Goal: Find contact information: Obtain details needed to contact an individual or organization

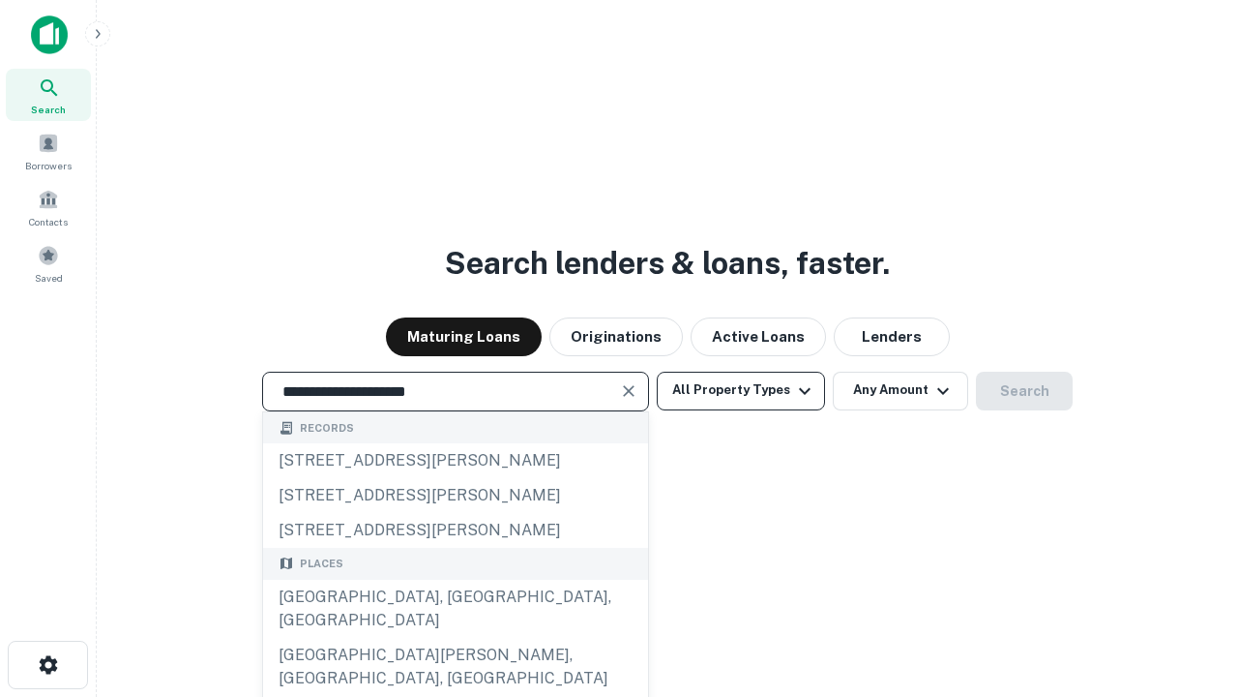
click at [455, 638] on div "Santa Monica, CA, USA" at bounding box center [455, 608] width 385 height 58
click at [741, 390] on button "All Property Types" at bounding box center [741, 390] width 168 height 39
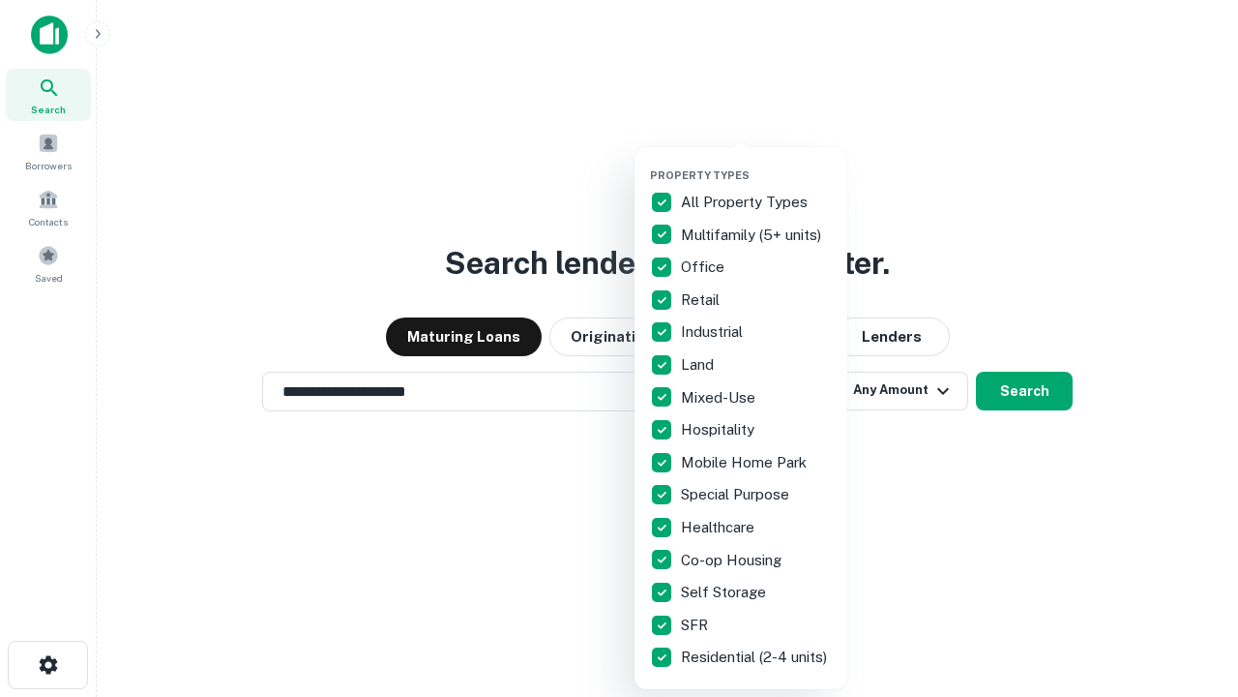
type input "**********"
click at [756, 163] on button "button" at bounding box center [756, 163] width 213 height 1
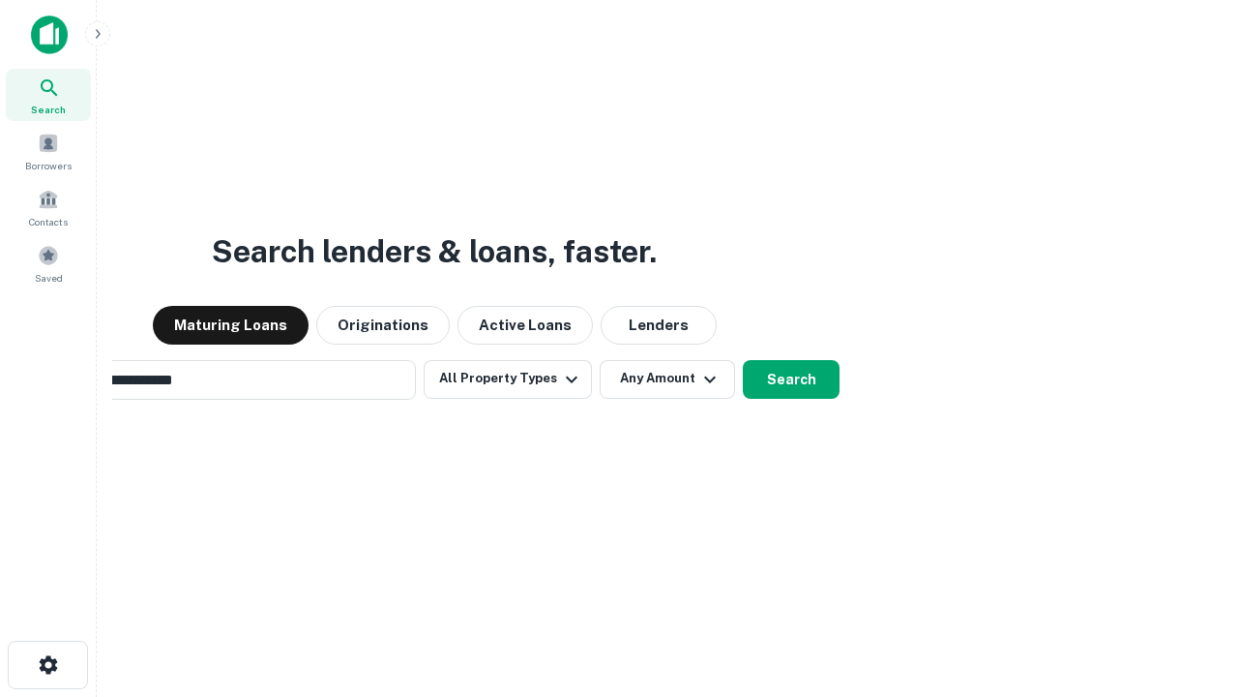
scroll to position [30, 0]
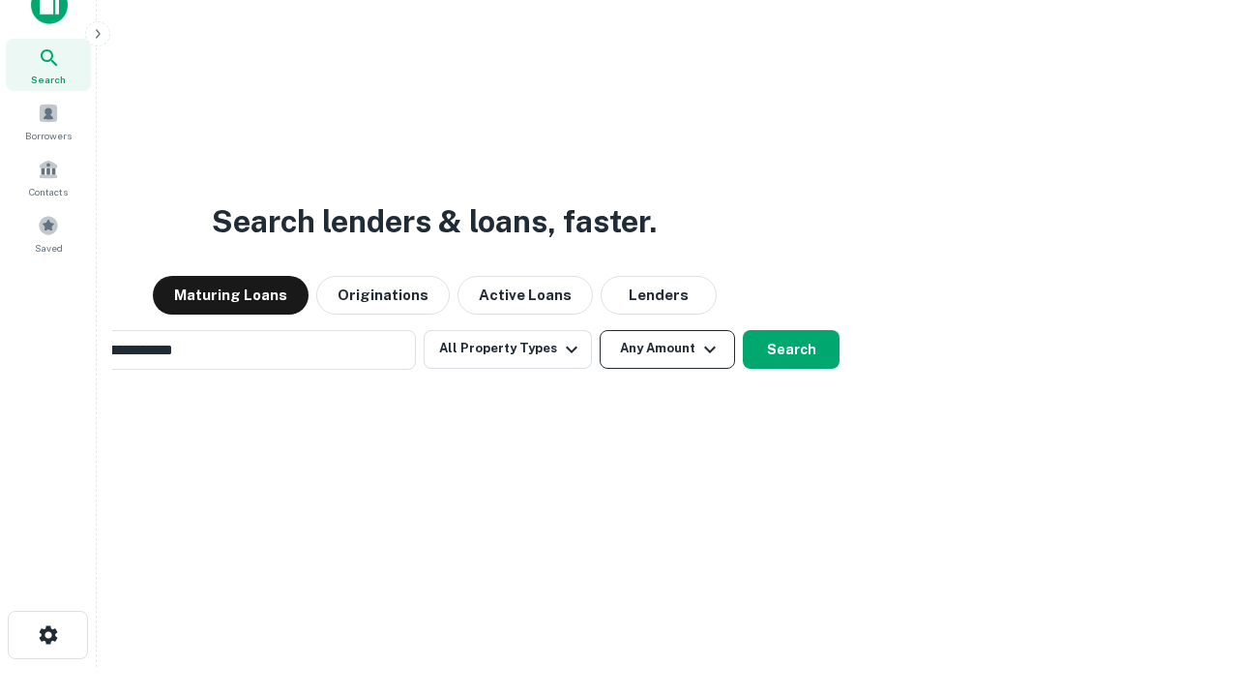
click at [600, 330] on button "Any Amount" at bounding box center [667, 349] width 135 height 39
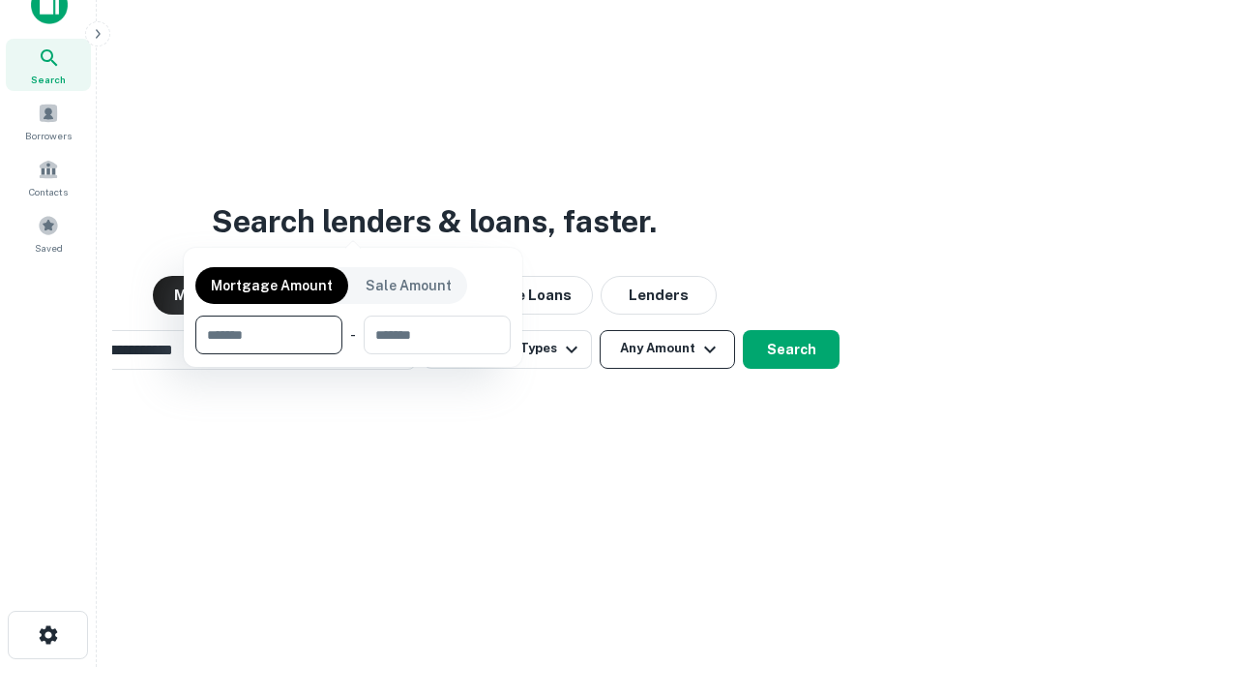
scroll to position [139, 548]
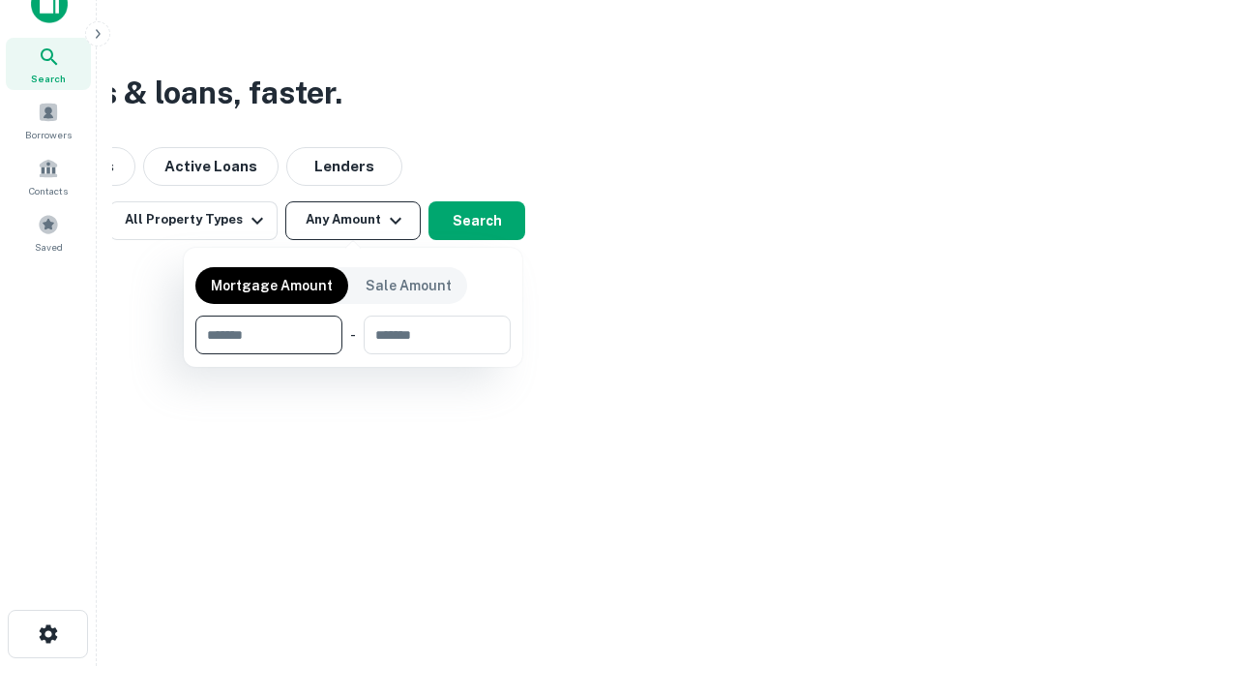
type input "*******"
click at [353, 354] on button "button" at bounding box center [352, 354] width 315 height 1
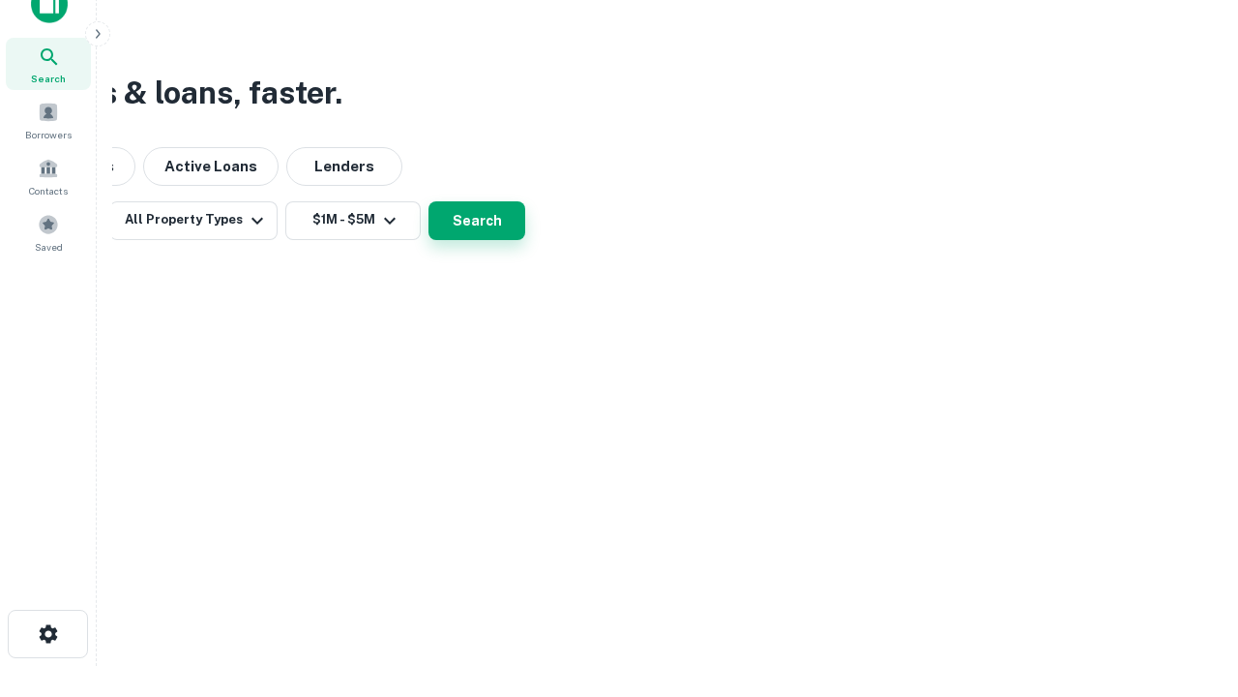
click at [525, 240] on button "Search" at bounding box center [477, 220] width 97 height 39
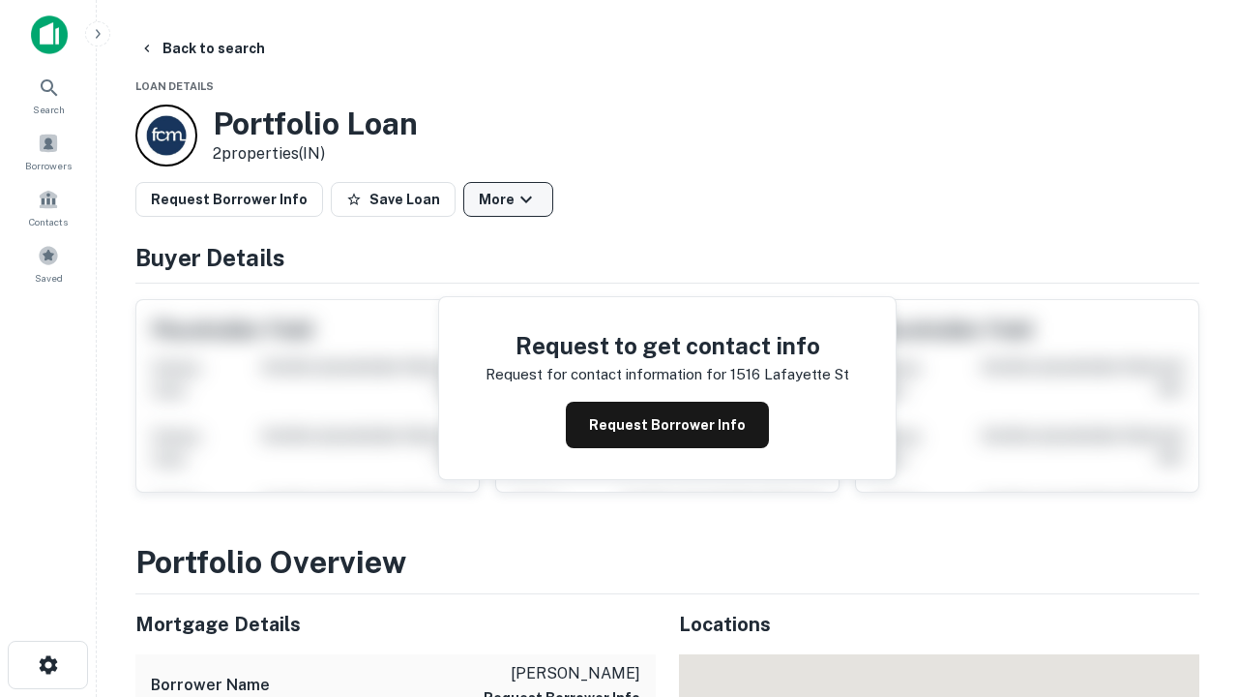
click at [508, 199] on button "More" at bounding box center [508, 199] width 90 height 35
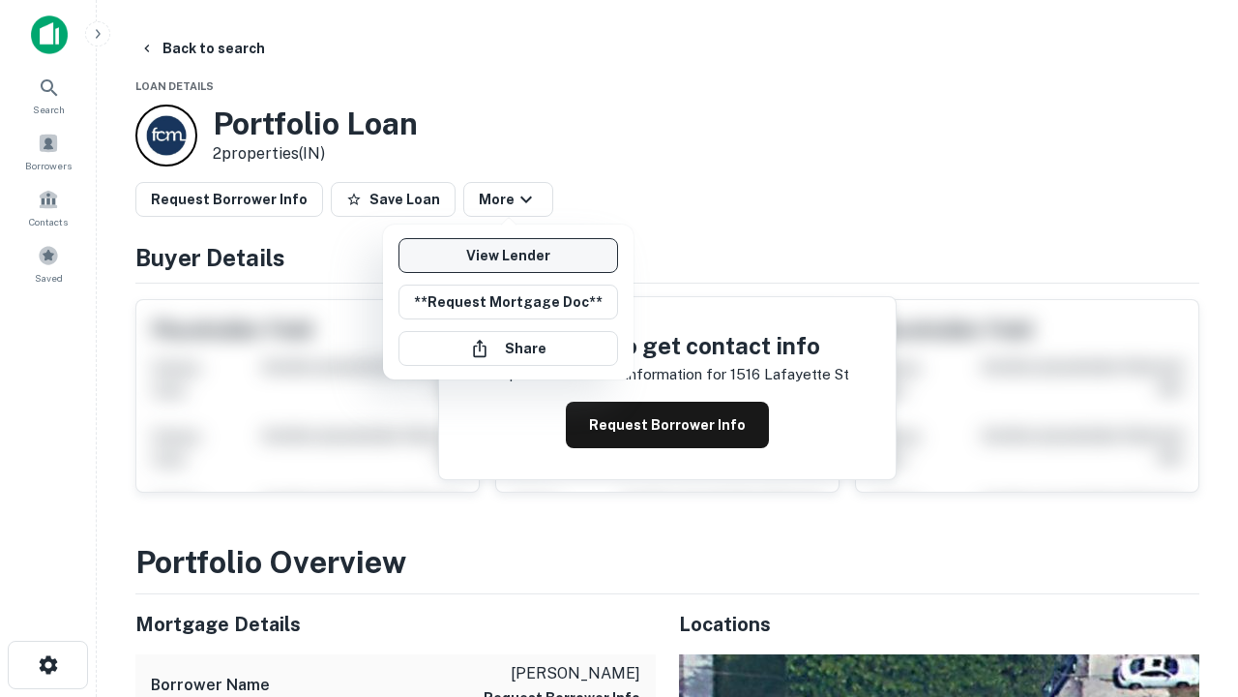
click at [508, 255] on link "View Lender" at bounding box center [509, 255] width 220 height 35
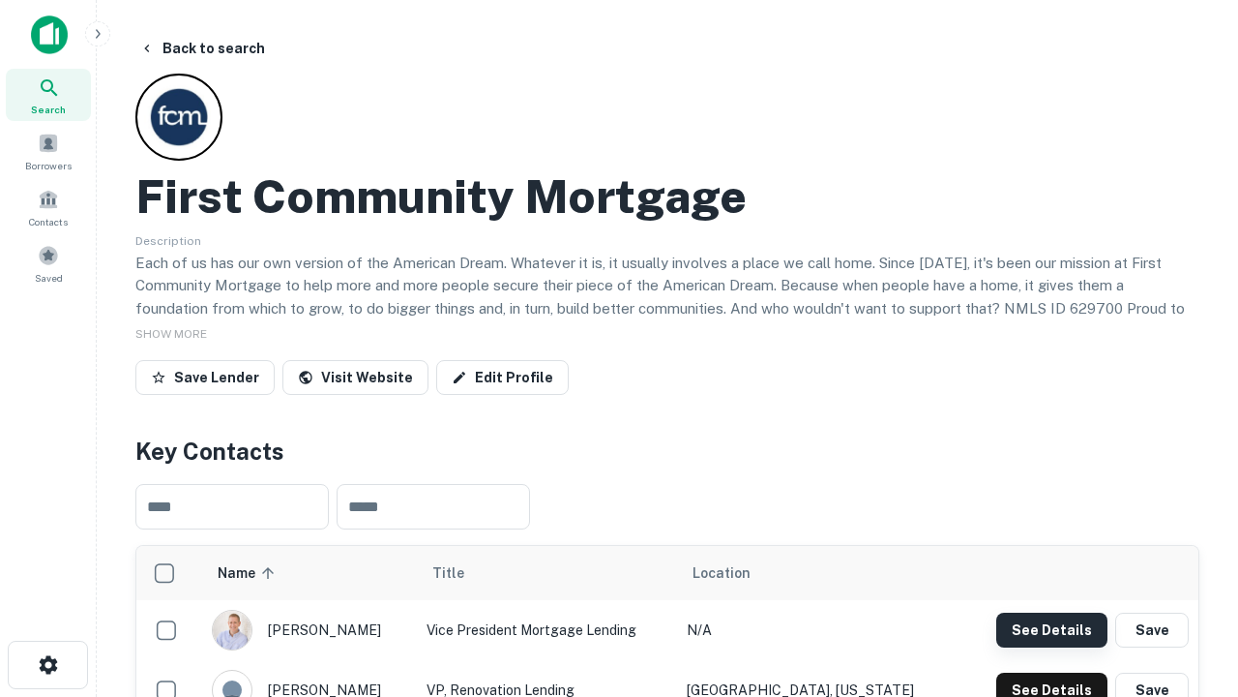
click at [1052, 629] on button "See Details" at bounding box center [1051, 629] width 111 height 35
